Goal: Navigation & Orientation: Understand site structure

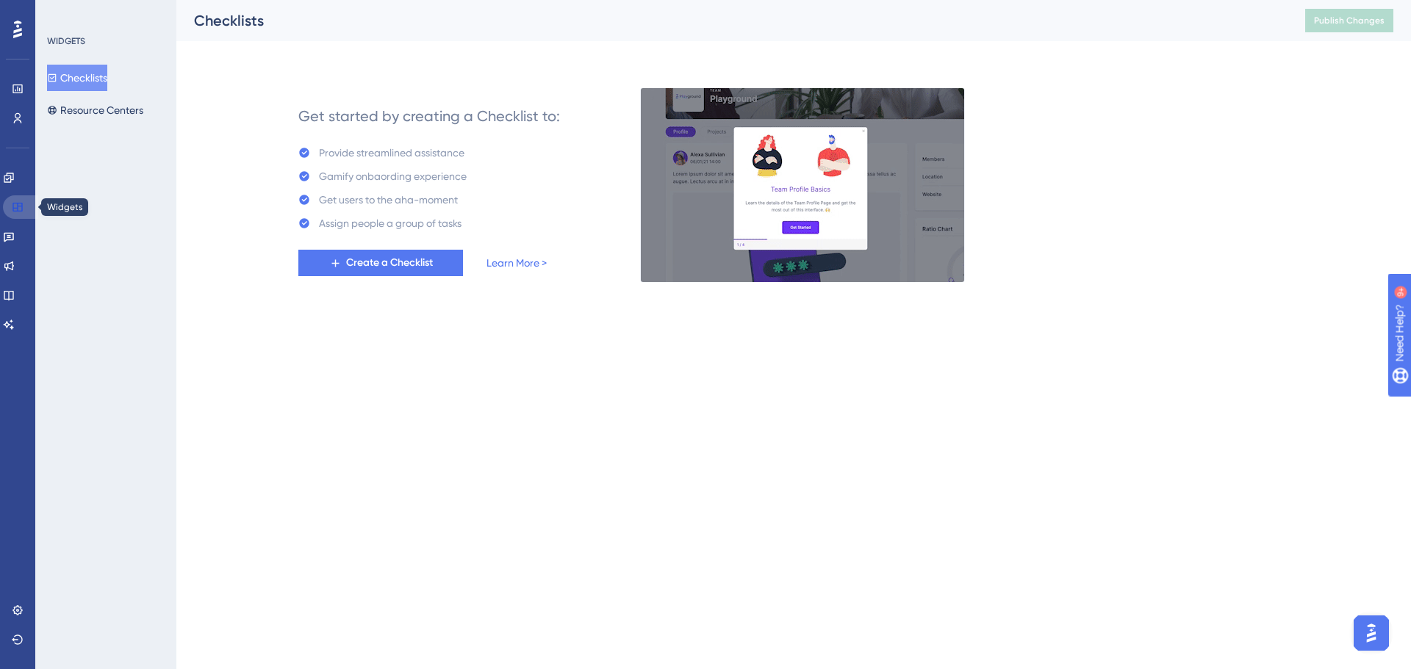
click at [20, 206] on icon at bounding box center [17, 207] width 10 height 9
click at [13, 176] on icon at bounding box center [9, 178] width 10 height 10
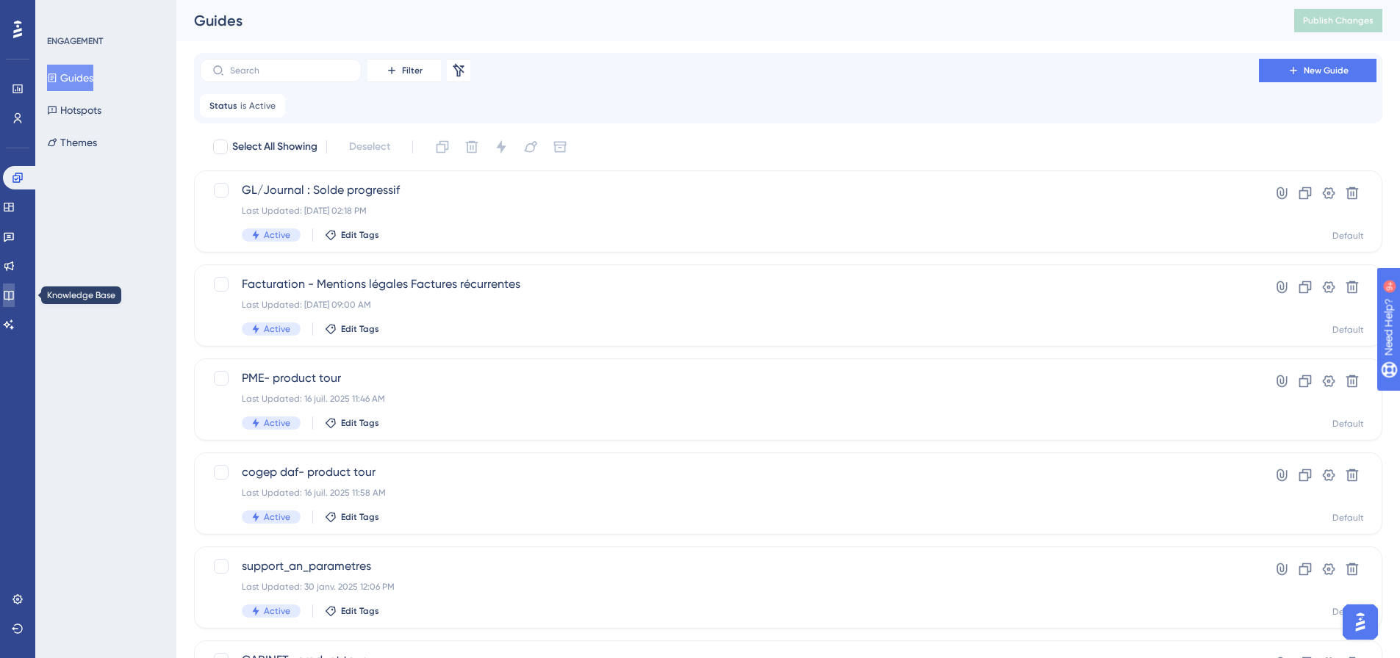
click at [13, 299] on icon at bounding box center [9, 296] width 10 height 10
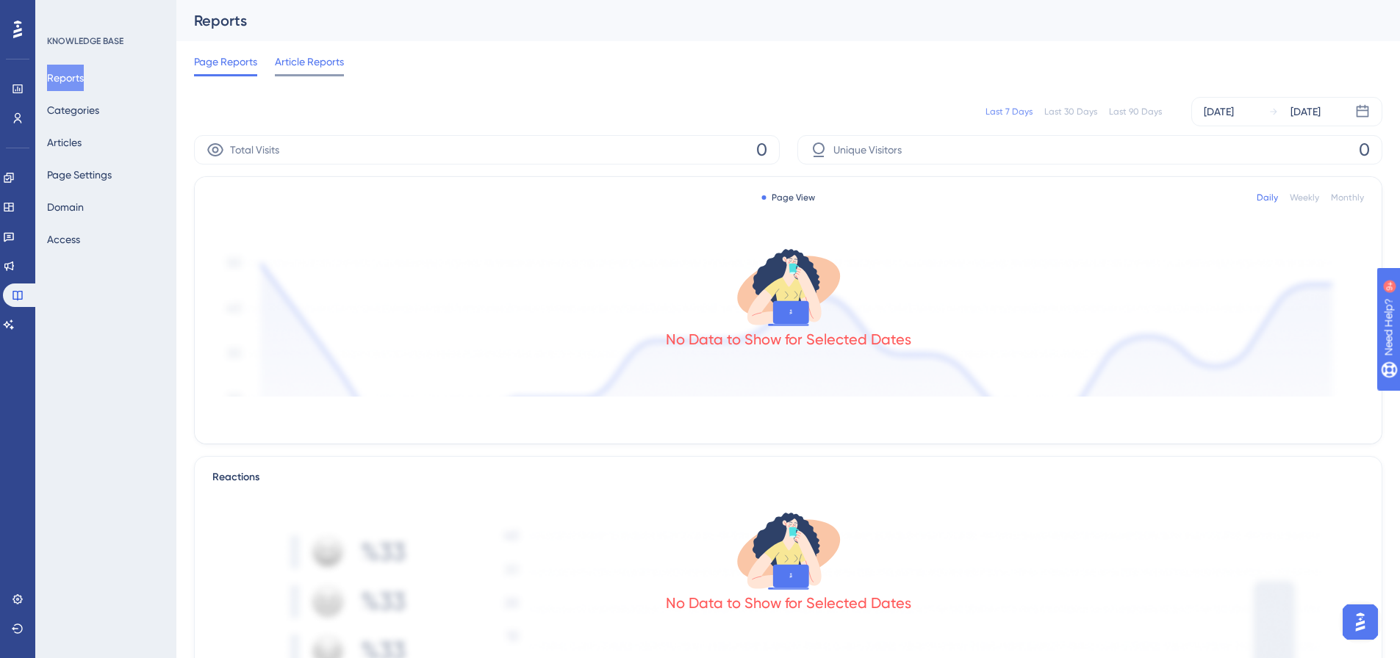
click at [317, 53] on span "Article Reports" at bounding box center [309, 62] width 69 height 18
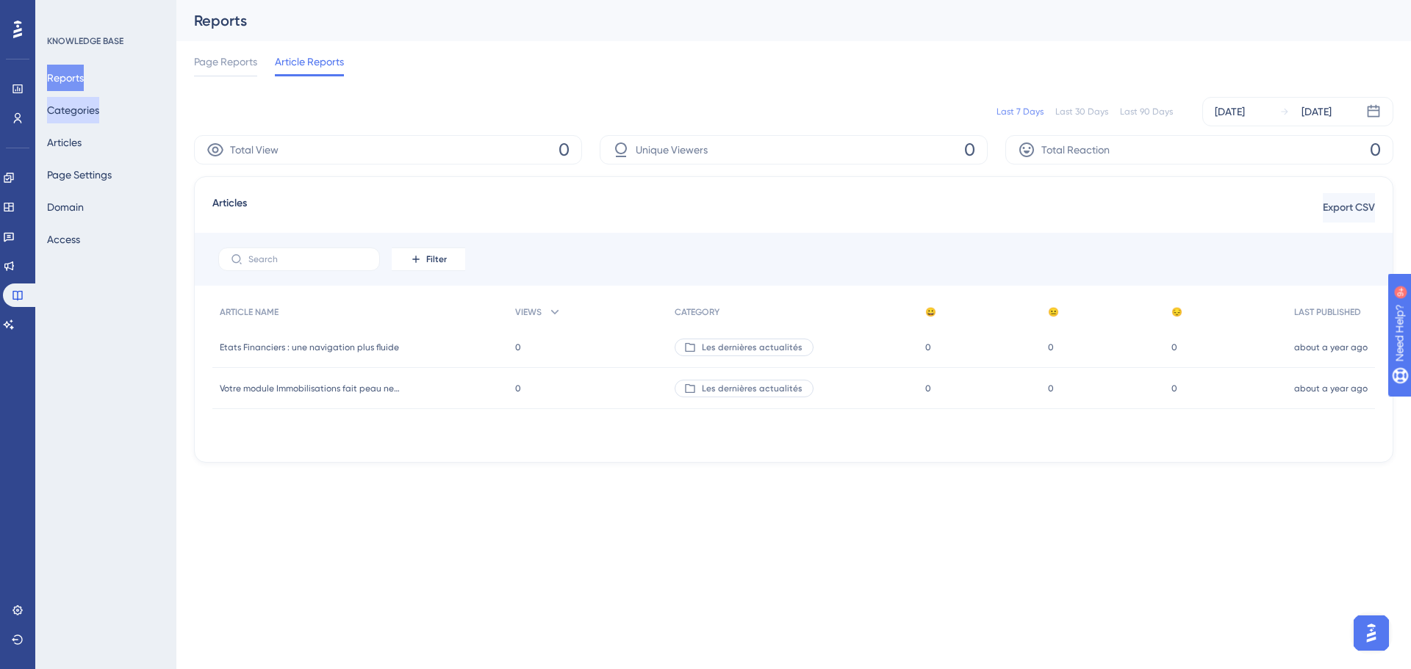
click at [99, 112] on button "Categories" at bounding box center [73, 110] width 52 height 26
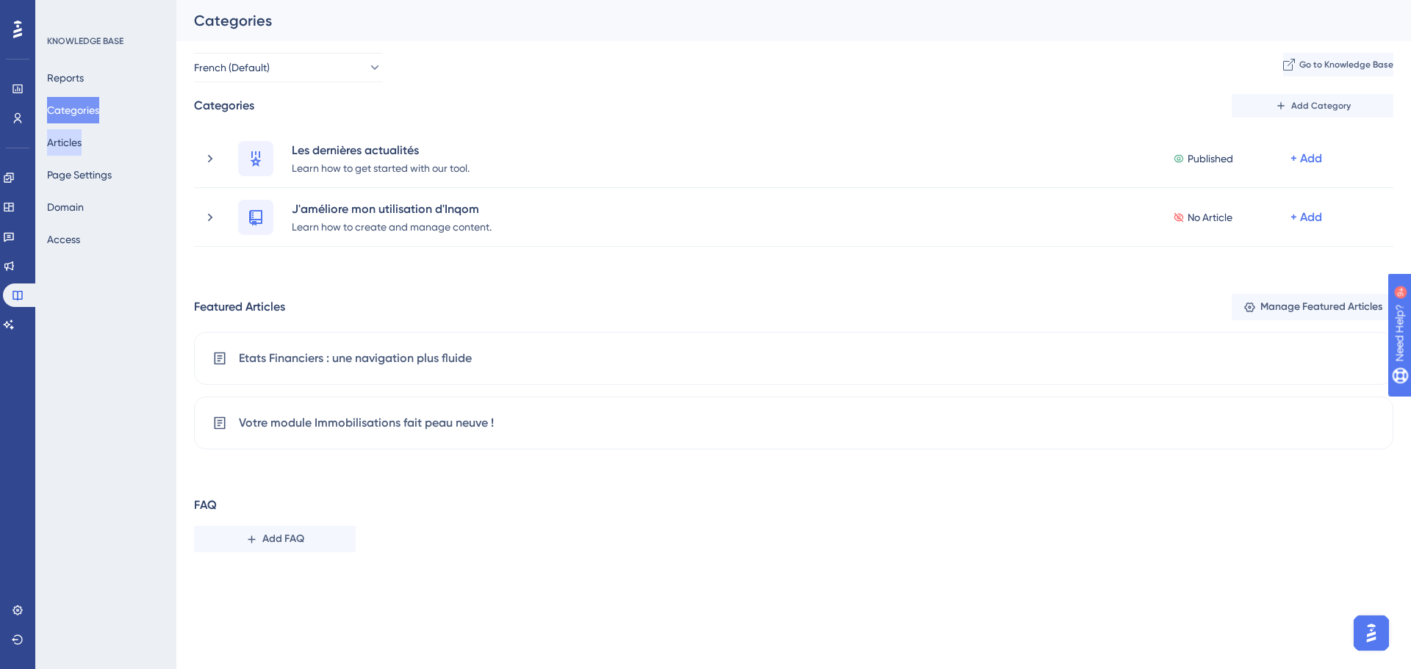
click at [82, 139] on button "Articles" at bounding box center [64, 142] width 35 height 26
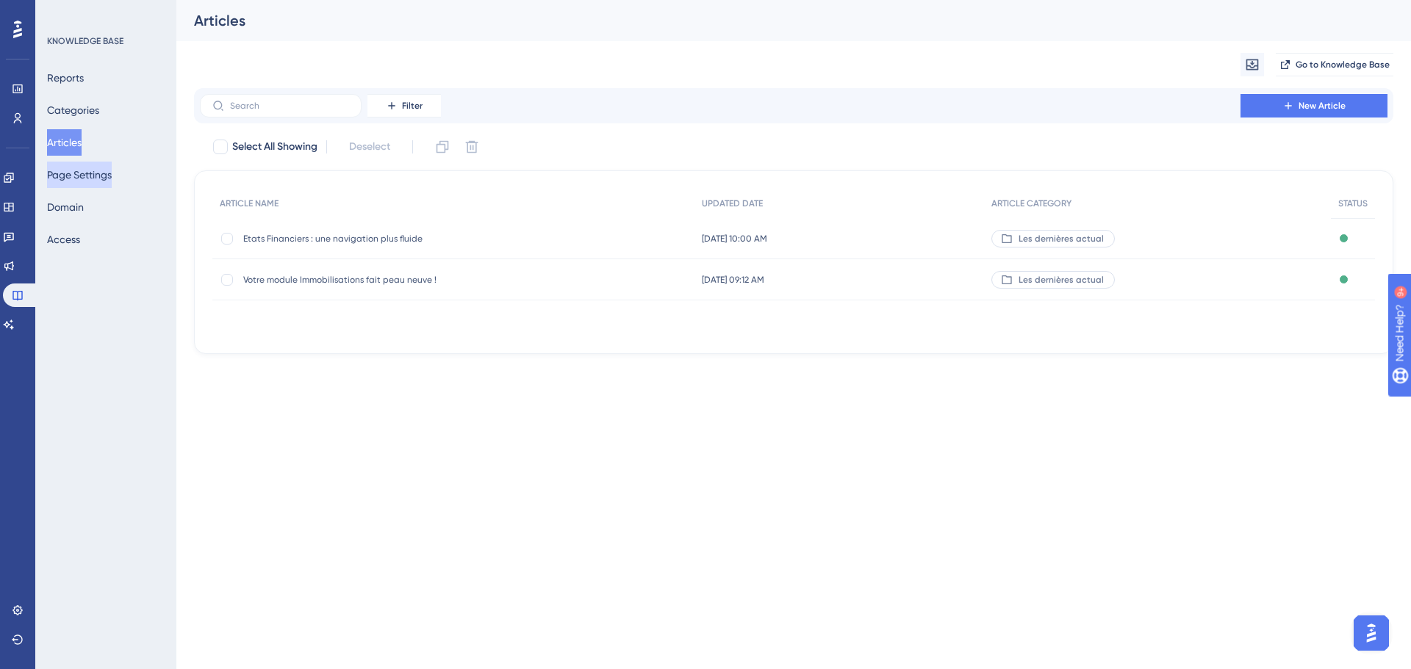
click at [108, 176] on button "Page Settings" at bounding box center [79, 175] width 65 height 26
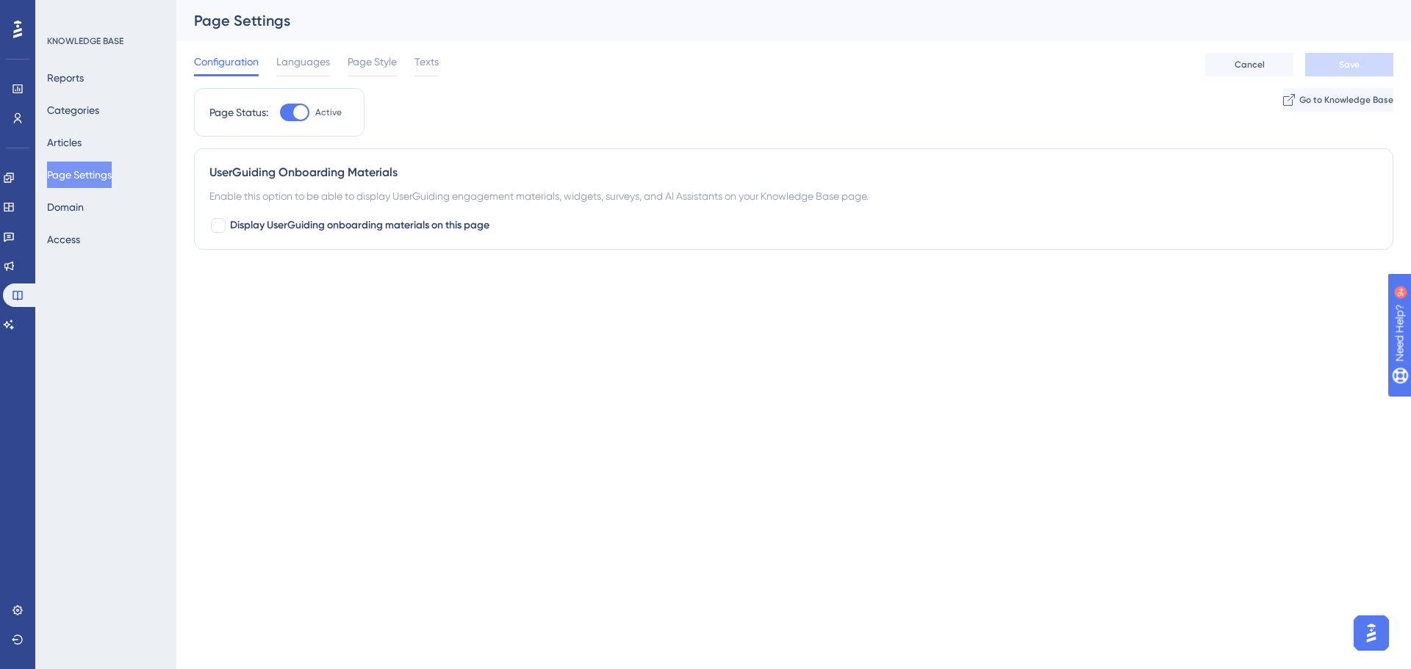
click at [101, 213] on div "Reports Categories Articles Page Settings Domain Access" at bounding box center [106, 159] width 119 height 188
click at [84, 212] on button "Domain" at bounding box center [65, 207] width 37 height 26
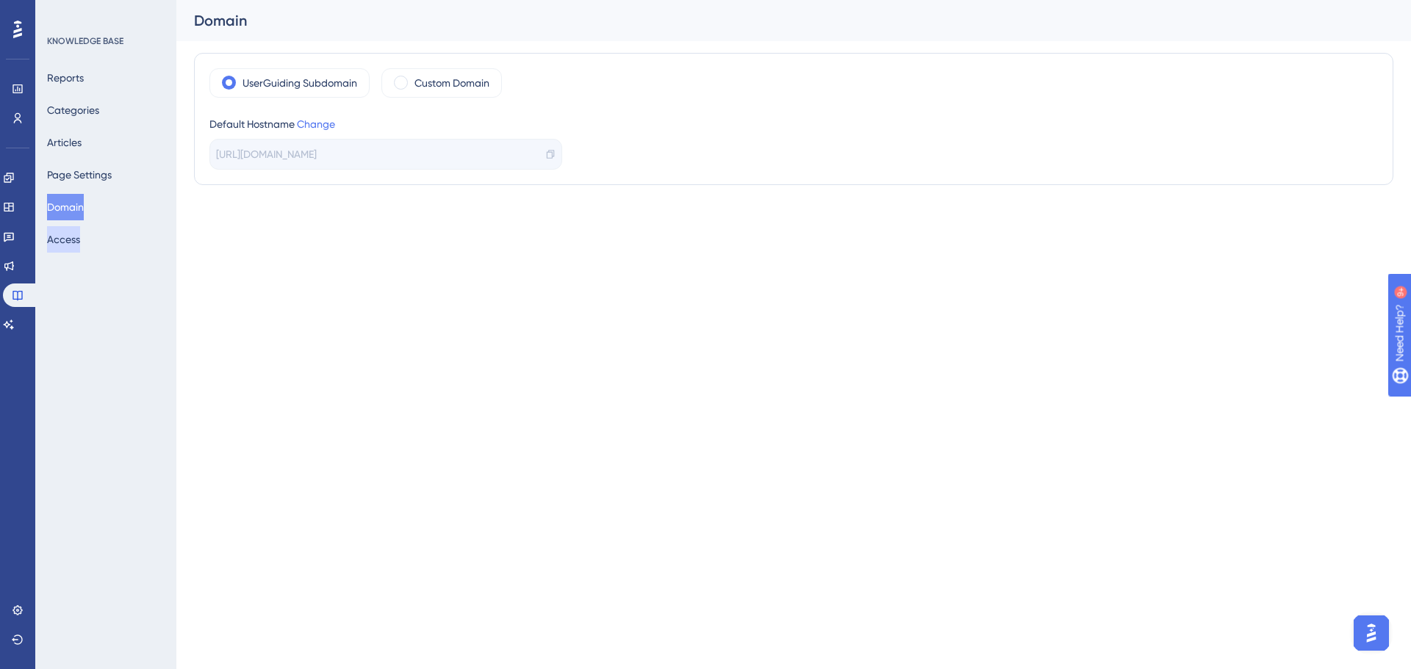
click at [80, 240] on button "Access" at bounding box center [63, 239] width 33 height 26
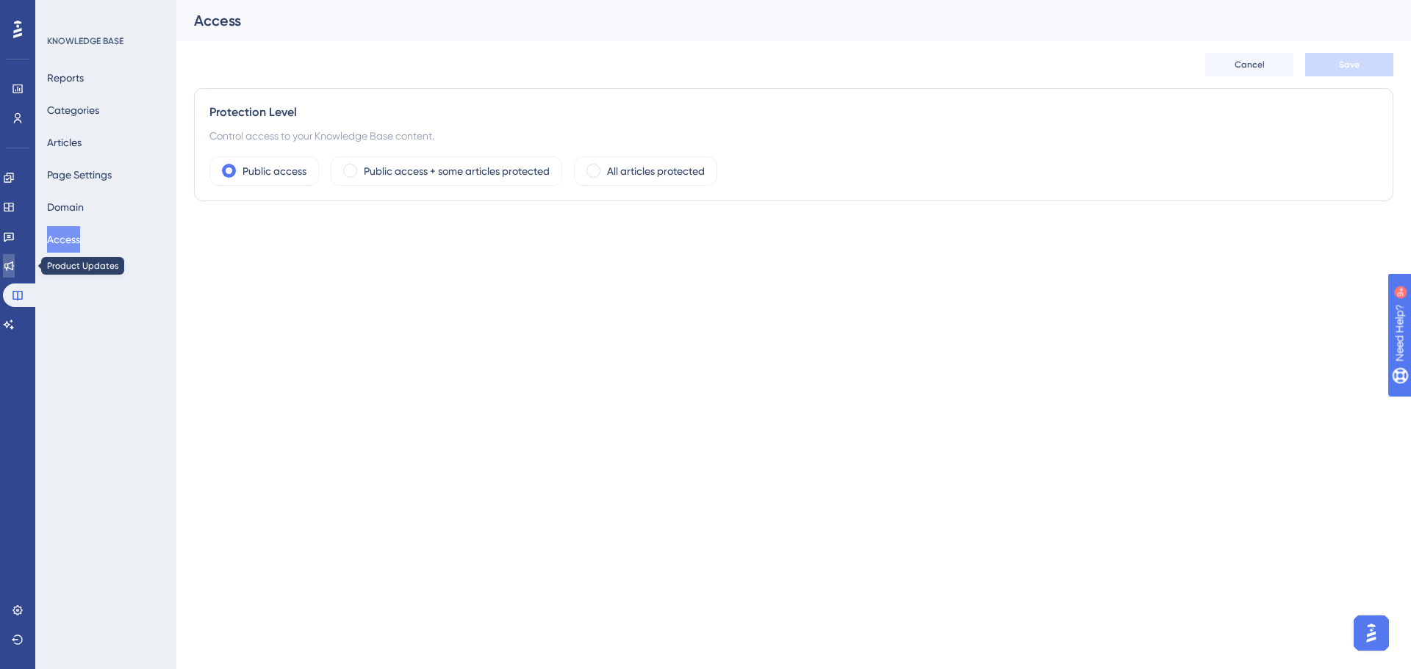
click at [14, 263] on icon at bounding box center [9, 267] width 10 height 10
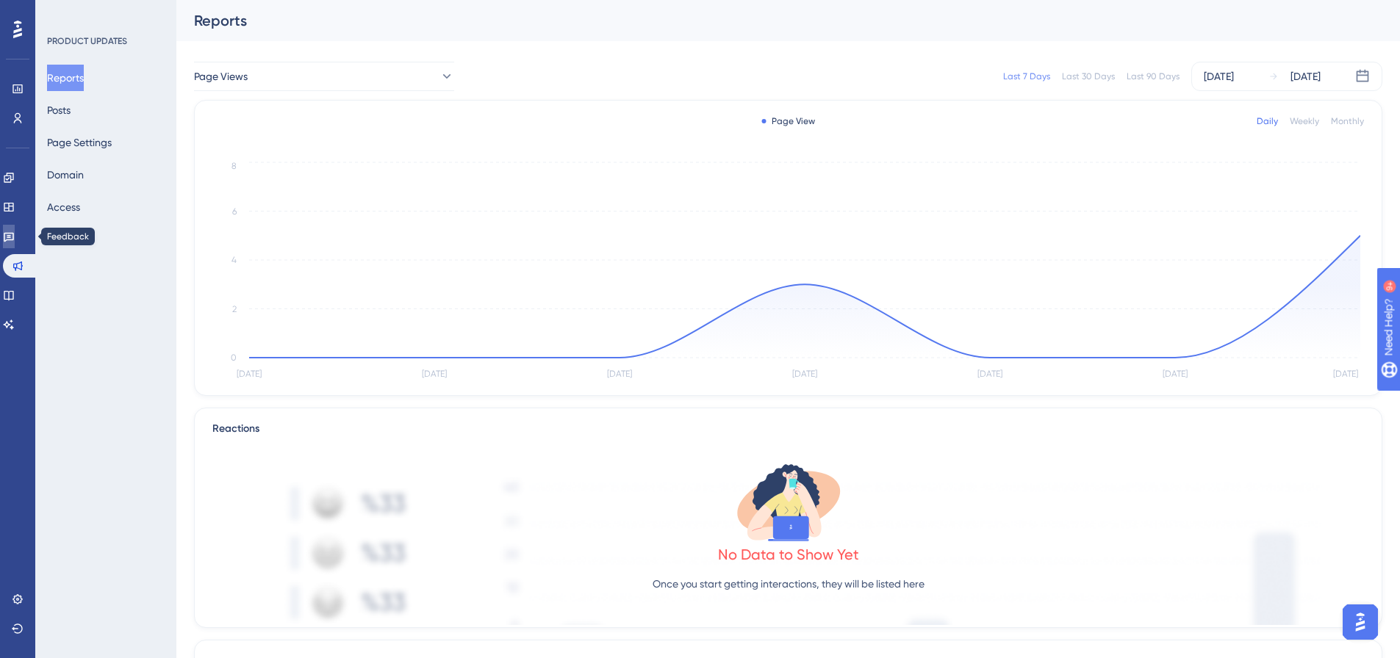
click at [14, 238] on icon at bounding box center [9, 238] width 10 height 10
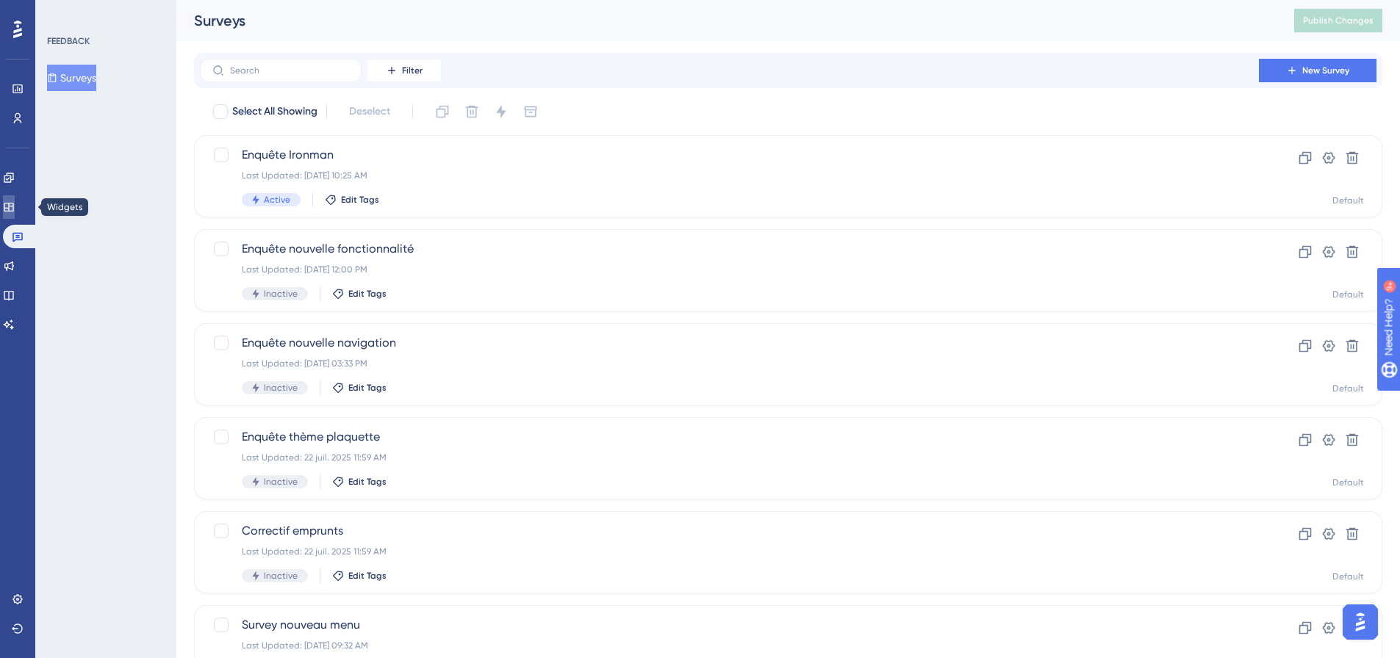
click at [13, 206] on icon at bounding box center [9, 207] width 10 height 9
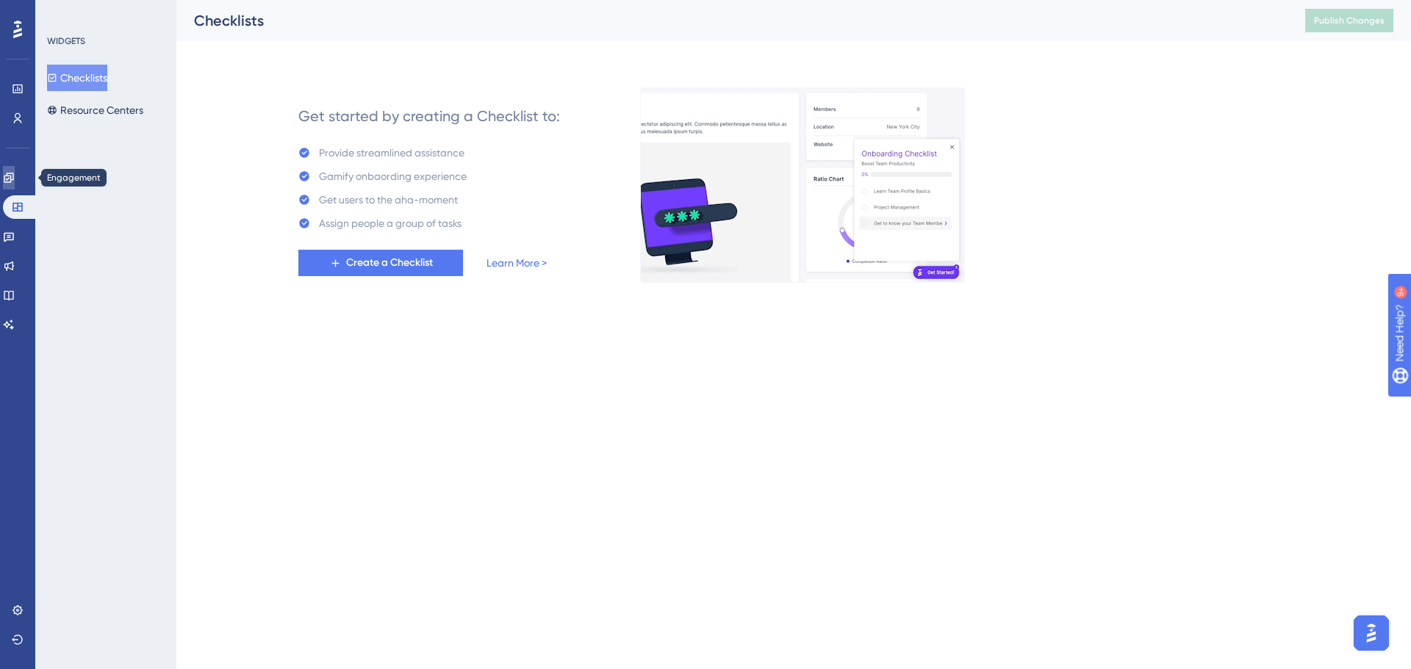
click at [15, 176] on link at bounding box center [9, 178] width 12 height 24
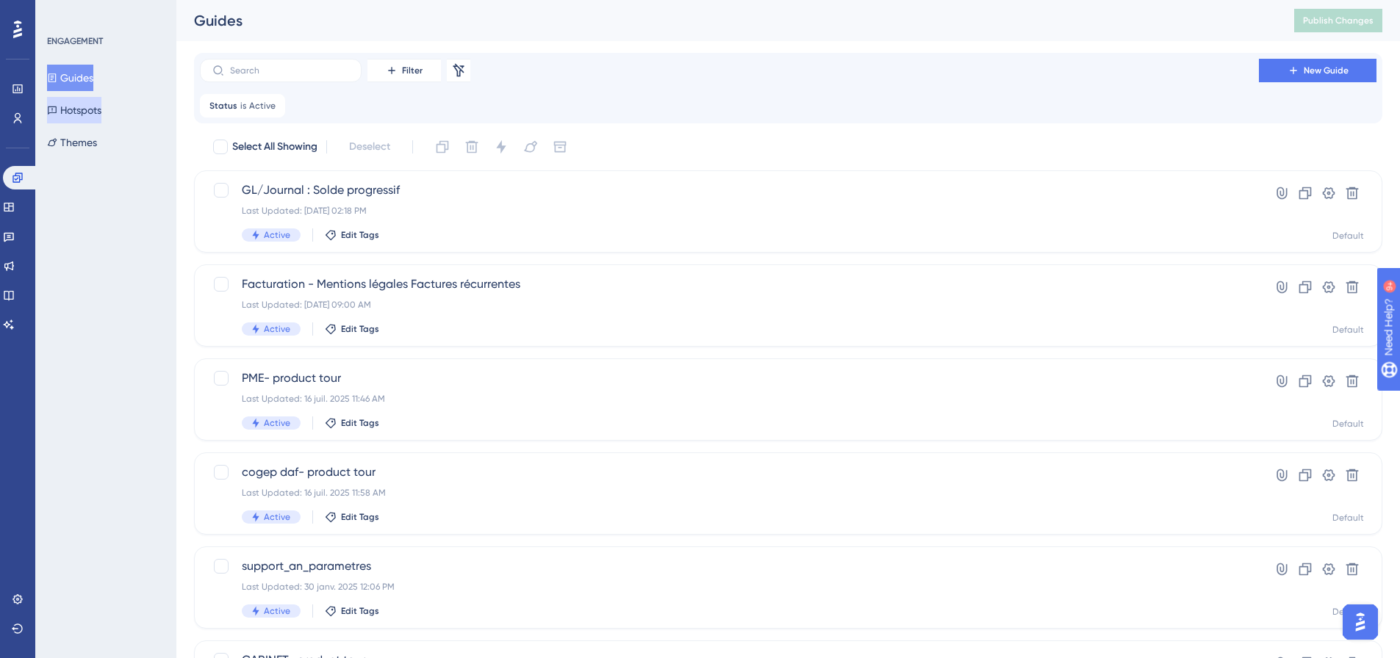
click at [93, 112] on button "Hotspots" at bounding box center [74, 110] width 54 height 26
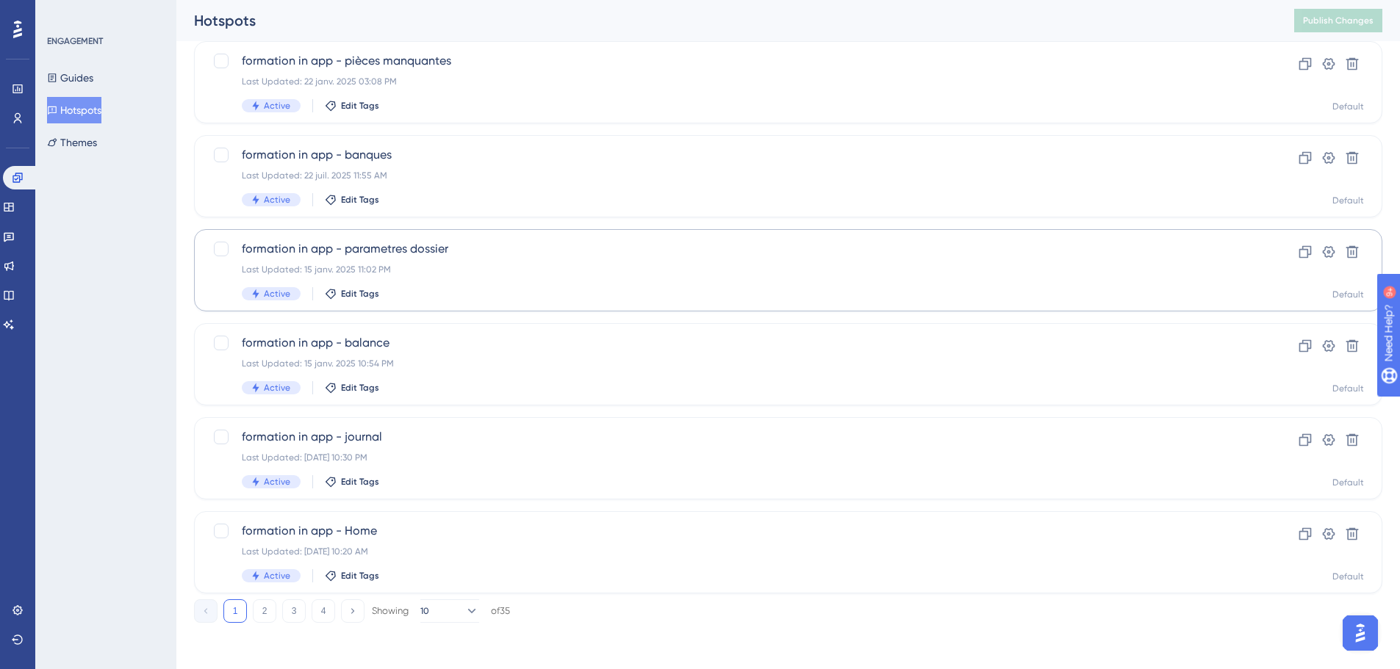
scroll to position [506, 0]
click at [464, 611] on icon at bounding box center [471, 610] width 15 height 15
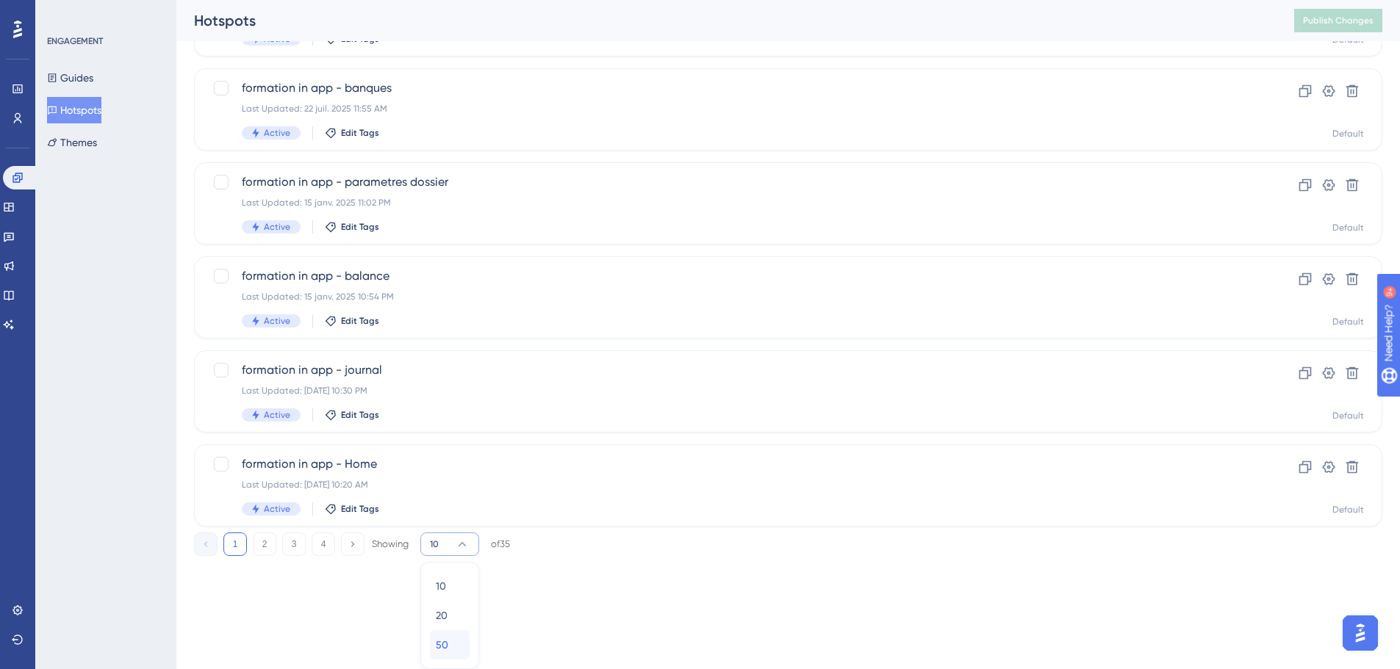
click at [445, 644] on span "50" at bounding box center [442, 645] width 12 height 18
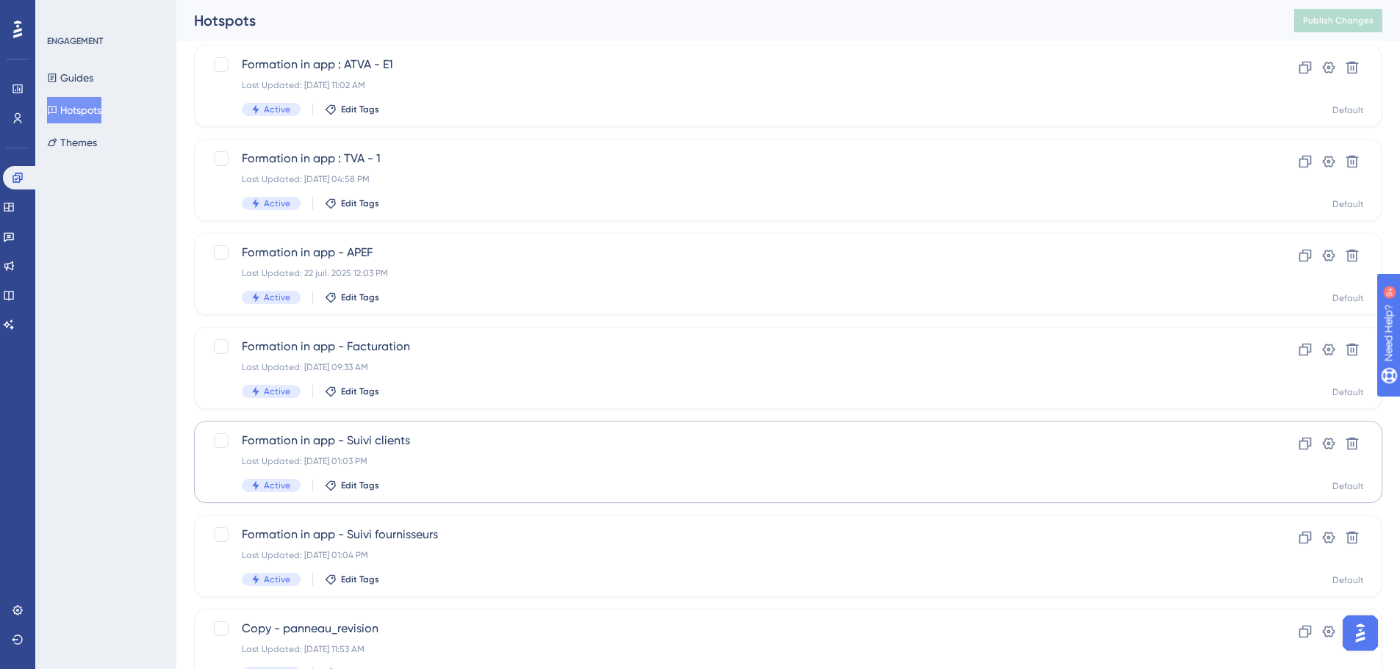
scroll to position [2858, 0]
